Goal: Task Accomplishment & Management: Complete application form

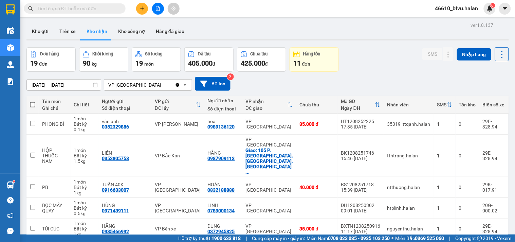
click at [143, 11] on button at bounding box center [142, 9] width 12 height 12
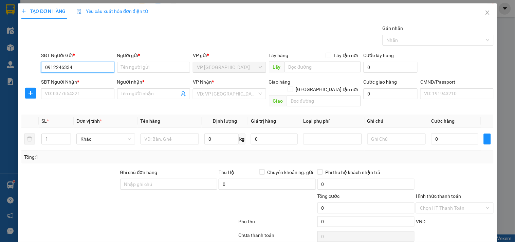
click at [85, 67] on input "0912246334" at bounding box center [77, 67] width 73 height 11
type input "0912246334"
click at [166, 72] on input "Người gửi *" at bounding box center [153, 67] width 73 height 11
click at [71, 91] on input "SĐT Người Nhận *" at bounding box center [77, 93] width 73 height 11
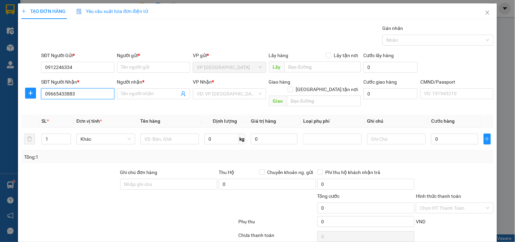
click at [94, 94] on input "09665433883" at bounding box center [77, 93] width 73 height 11
type input "09665433883"
click at [95, 70] on input "0912246334" at bounding box center [77, 67] width 73 height 11
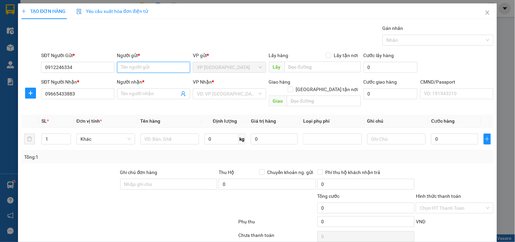
click at [160, 70] on input "Người gửi *" at bounding box center [153, 67] width 73 height 11
type input "MẠNH"
click at [156, 95] on body "Kết quả tìm kiếm ( 0 ) Bộ lọc No Data 46610_btvu.halan 6 Điều hành xe Kho hàng …" at bounding box center [257, 121] width 515 height 242
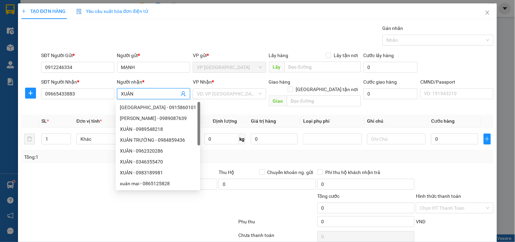
type input "XUÂN"
click at [229, 100] on div "VP Nhận * VD: VP [GEOGRAPHIC_DATA]" at bounding box center [229, 90] width 73 height 24
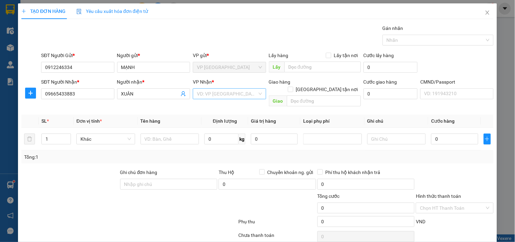
click at [209, 96] on input "search" at bounding box center [227, 94] width 60 height 10
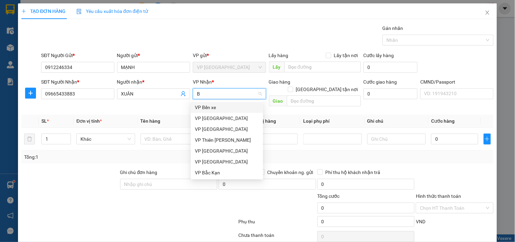
type input "BS"
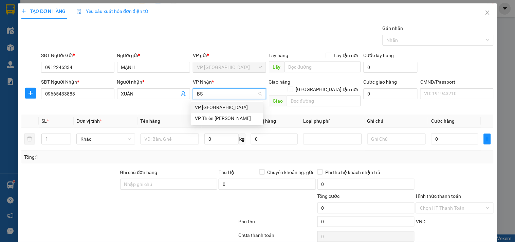
click at [202, 105] on div "VP [GEOGRAPHIC_DATA]" at bounding box center [227, 107] width 64 height 7
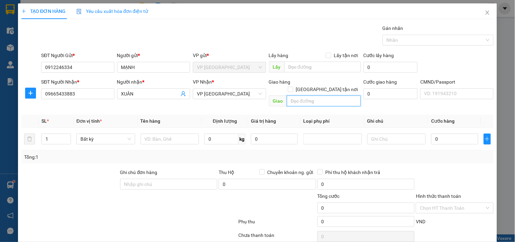
click at [289, 95] on input "text" at bounding box center [324, 100] width 74 height 11
type input "Ơ"
type input "P"
type input "SỐ 7 ĐƯỜNG CMT 8"
click at [293, 87] on input "[GEOGRAPHIC_DATA] tận nơi" at bounding box center [290, 89] width 5 height 5
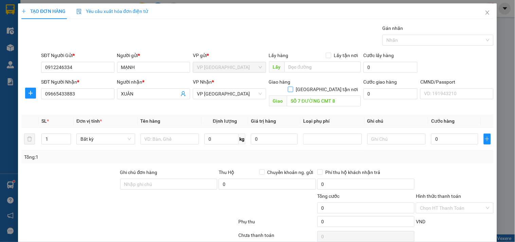
checkbox input "true"
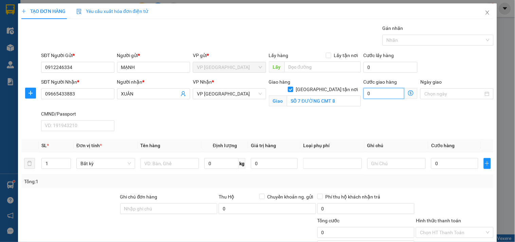
click at [375, 96] on input "0" at bounding box center [384, 93] width 41 height 11
type input "2"
type input "20"
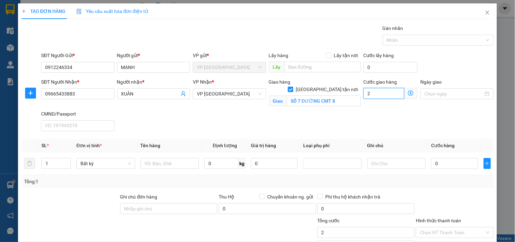
type input "20"
type input "20.000"
click at [183, 167] on input "text" at bounding box center [170, 163] width 59 height 11
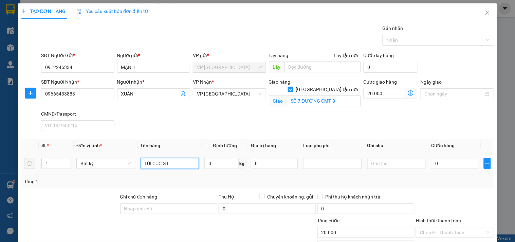
type input "TÚI CÚC GT"
type input "1"
type input "35.000"
type input "55.000"
click at [198, 189] on div "Transit Pickup Surcharge Ids Transit Deliver Surcharge Ids Transit Deliver Surc…" at bounding box center [257, 153] width 472 height 259
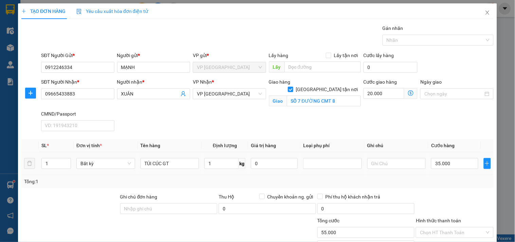
scroll to position [55, 0]
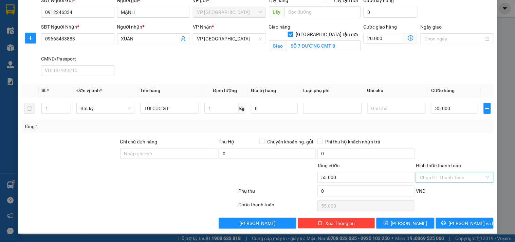
click at [438, 175] on input "Hình thức thanh toán" at bounding box center [452, 177] width 65 height 10
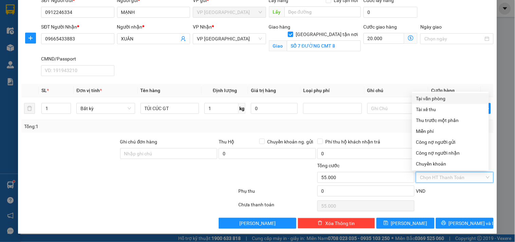
click at [435, 101] on div "Tại văn phòng" at bounding box center [450, 98] width 69 height 7
type input "0"
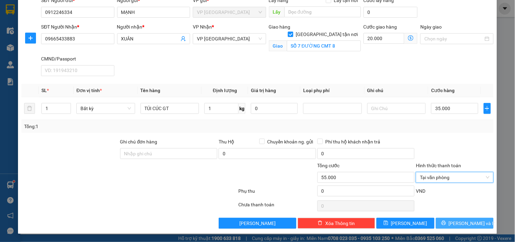
click at [439, 221] on button "[PERSON_NAME] và In" at bounding box center [465, 223] width 58 height 11
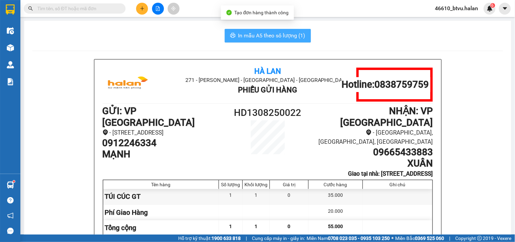
click at [271, 35] on span "In mẫu A5 theo số lượng (1)" at bounding box center [271, 35] width 67 height 8
